Goal: Use online tool/utility: Utilize a website feature to perform a specific function

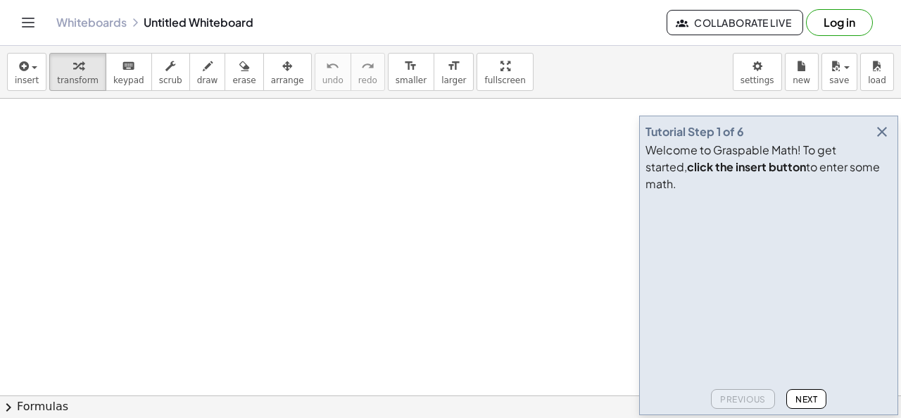
click at [883, 140] on icon "button" at bounding box center [882, 131] width 17 height 17
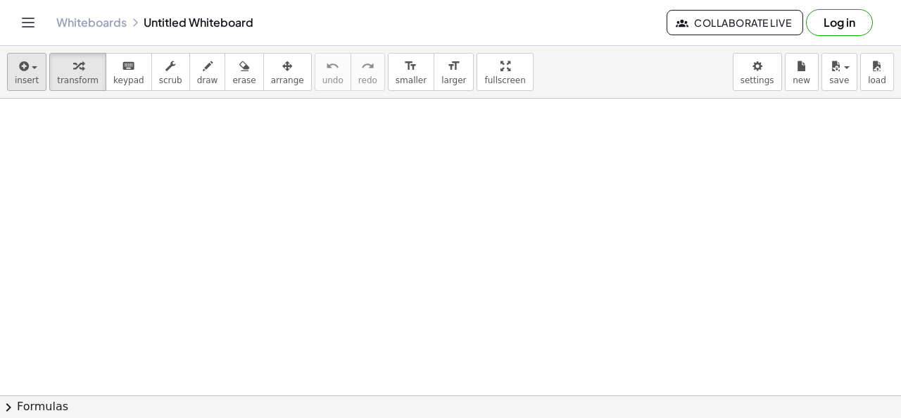
click at [32, 67] on span "button" at bounding box center [35, 67] width 6 height 3
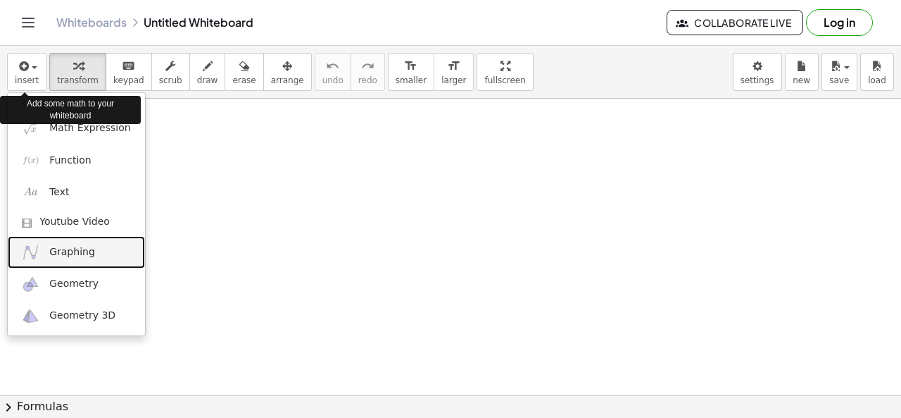
click at [65, 248] on span "Graphing" at bounding box center [72, 252] width 46 height 14
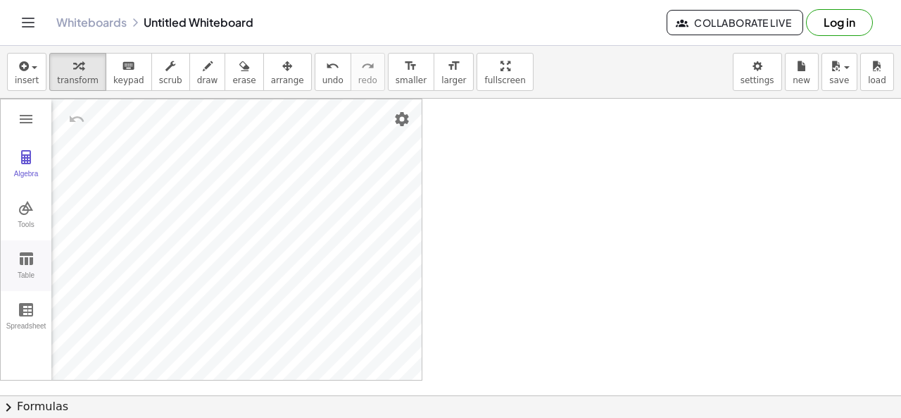
click at [31, 254] on img "Graphing Calculator" at bounding box center [26, 258] width 17 height 17
click at [27, 211] on img "Graphing Calculator" at bounding box center [26, 207] width 17 height 17
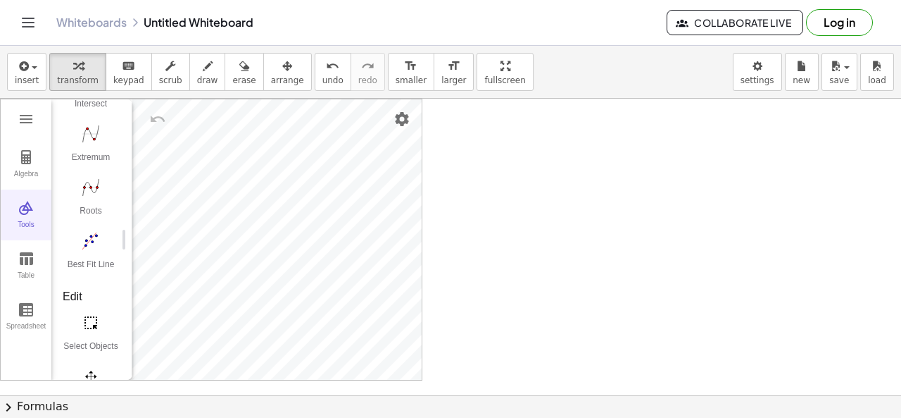
scroll to position [292, 0]
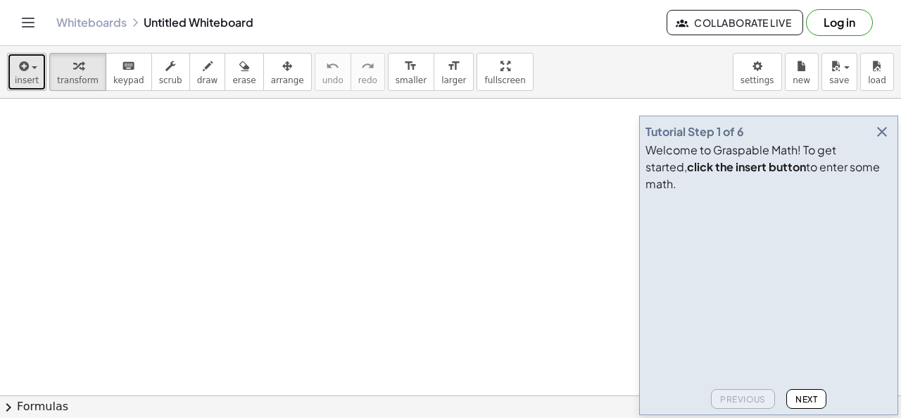
click at [35, 77] on button "insert" at bounding box center [26, 72] width 39 height 38
